Goal: Information Seeking & Learning: Learn about a topic

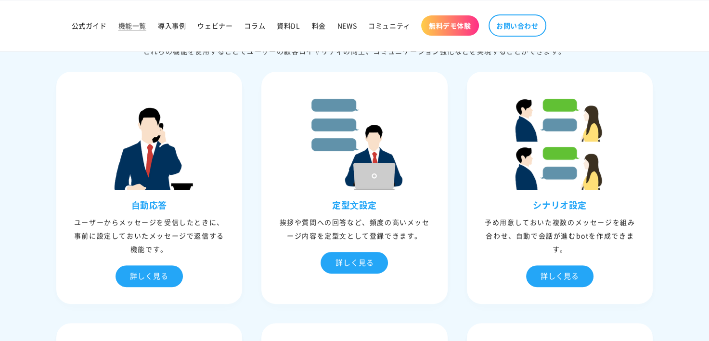
scroll to position [193, 0]
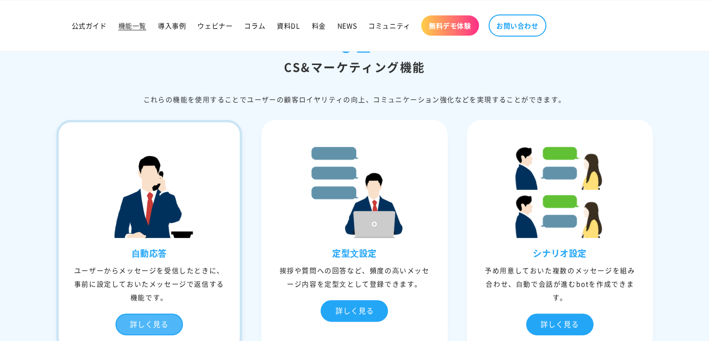
click at [170, 322] on div "詳しく見る" at bounding box center [149, 324] width 67 height 22
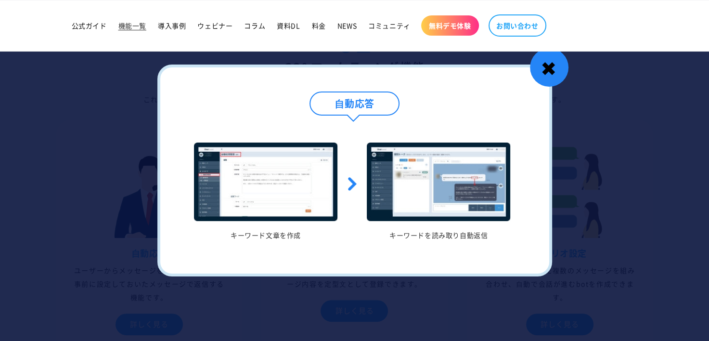
click at [555, 71] on div "✖" at bounding box center [549, 67] width 39 height 39
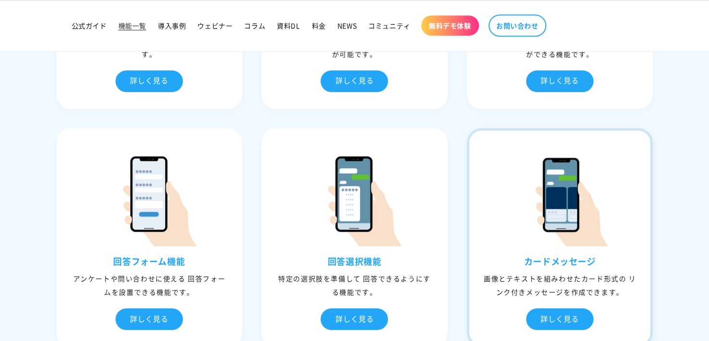
scroll to position [722, 0]
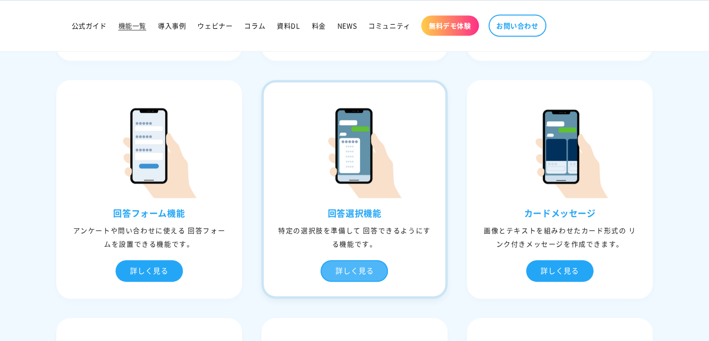
click at [364, 268] on div "詳しく見る" at bounding box center [354, 271] width 67 height 22
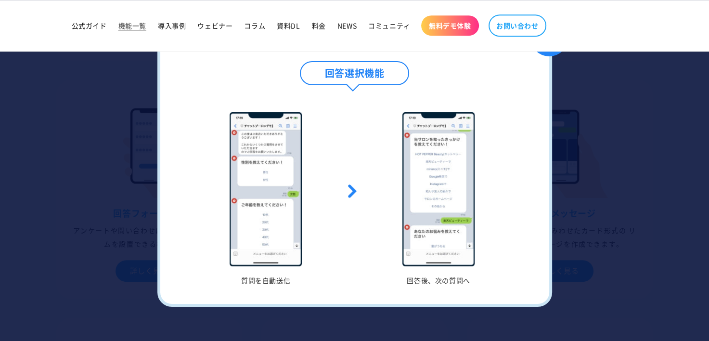
click at [612, 173] on div at bounding box center [354, 170] width 709 height 341
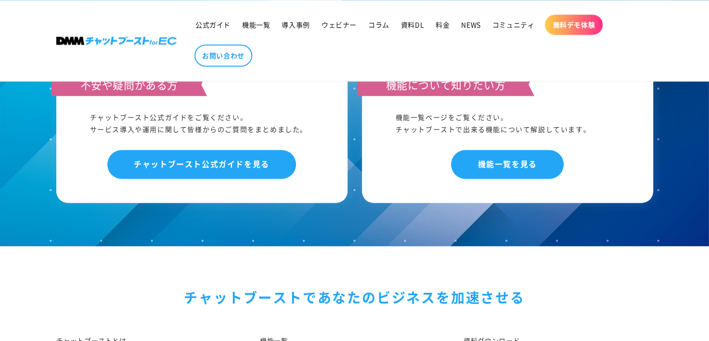
scroll to position [4671, 0]
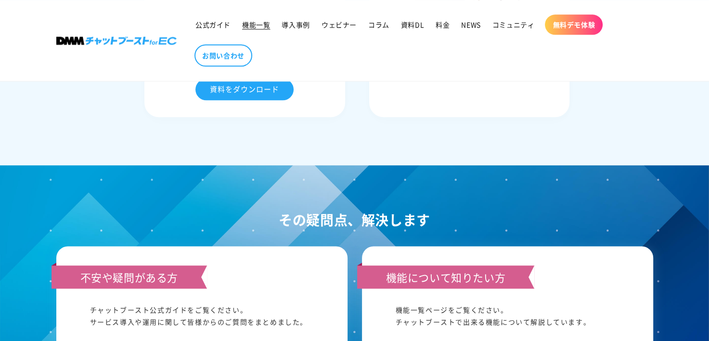
click at [248, 27] on span "機能一覧" at bounding box center [256, 24] width 28 height 9
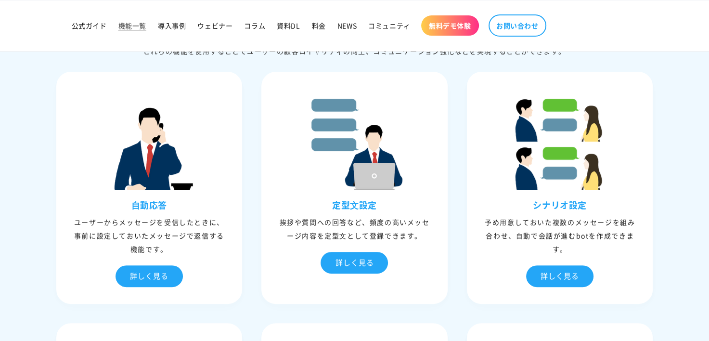
scroll to position [337, 0]
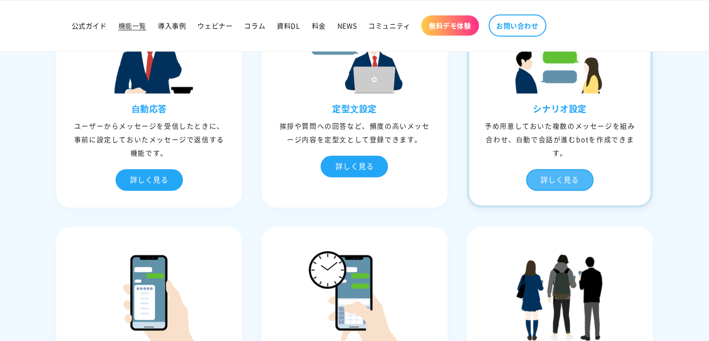
click at [535, 178] on div "詳しく見る" at bounding box center [559, 180] width 67 height 22
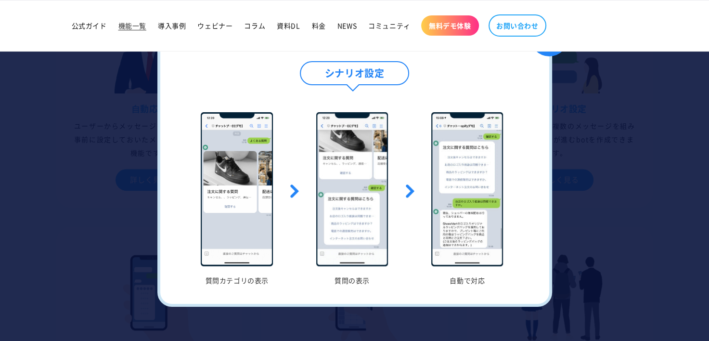
scroll to position [289, 0]
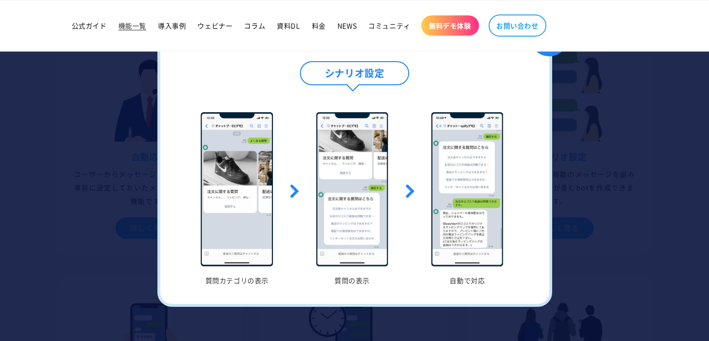
click at [478, 243] on img at bounding box center [467, 189] width 72 height 154
click at [489, 228] on img at bounding box center [467, 189] width 72 height 154
drag, startPoint x: 347, startPoint y: 206, endPoint x: 462, endPoint y: 73, distance: 175.5
click at [462, 73] on div "シナリオ設定" at bounding box center [354, 82] width 341 height 43
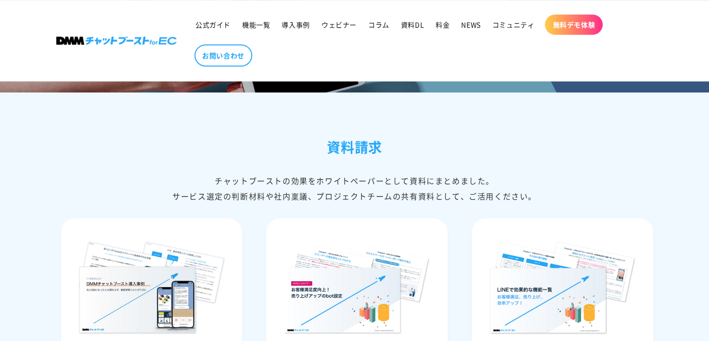
scroll to position [4551, 0]
